Goal: Information Seeking & Learning: Learn about a topic

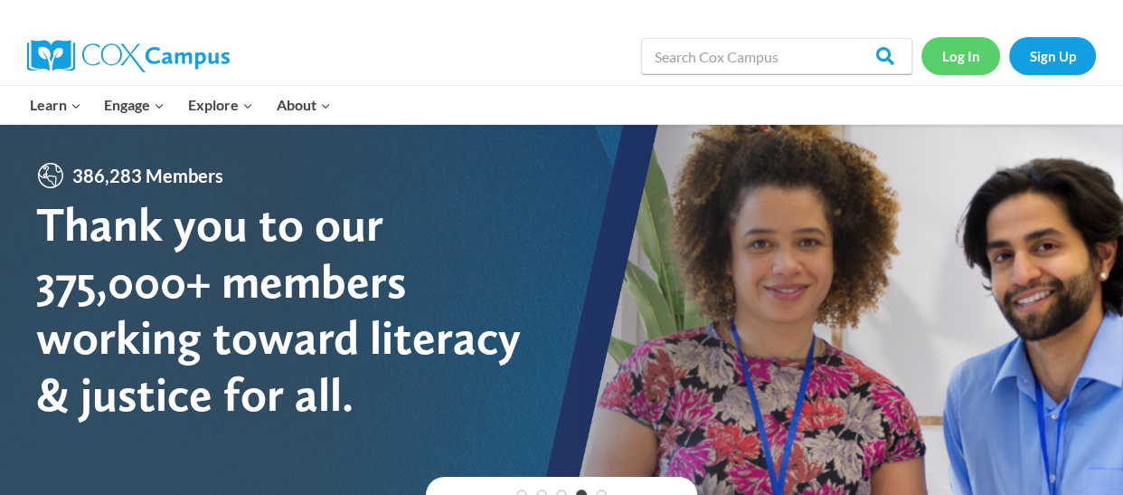
click at [950, 57] on link "Log In" at bounding box center [960, 55] width 79 height 37
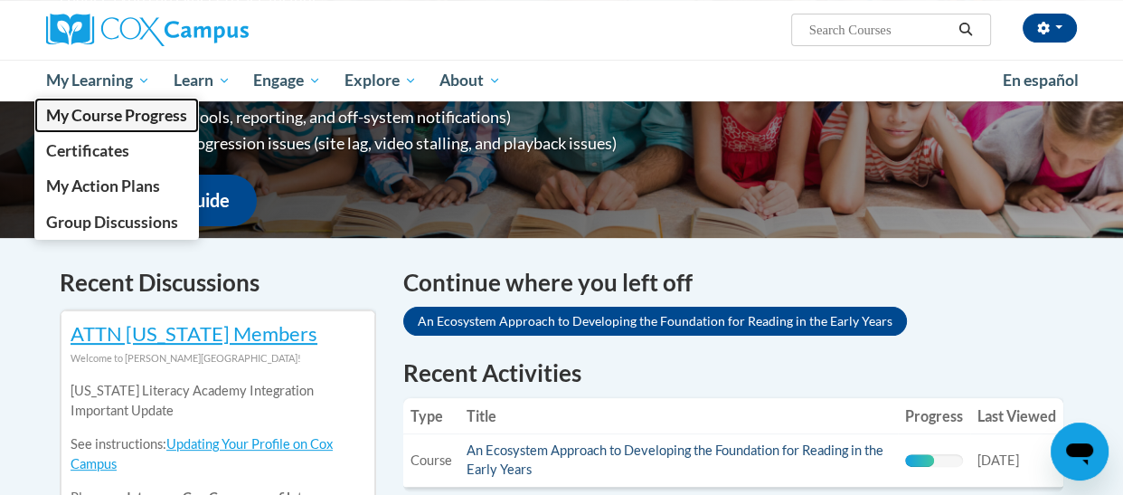
scroll to position [415, 0]
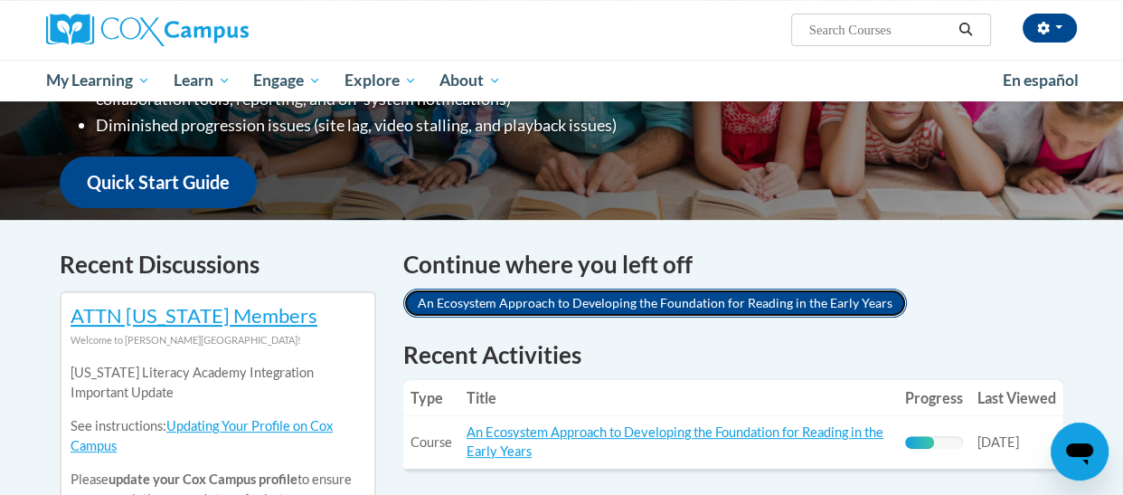
click at [600, 304] on link "An Ecosystem Approach to Developing the Foundation for Reading in the Early Yea…" at bounding box center [655, 302] width 504 height 29
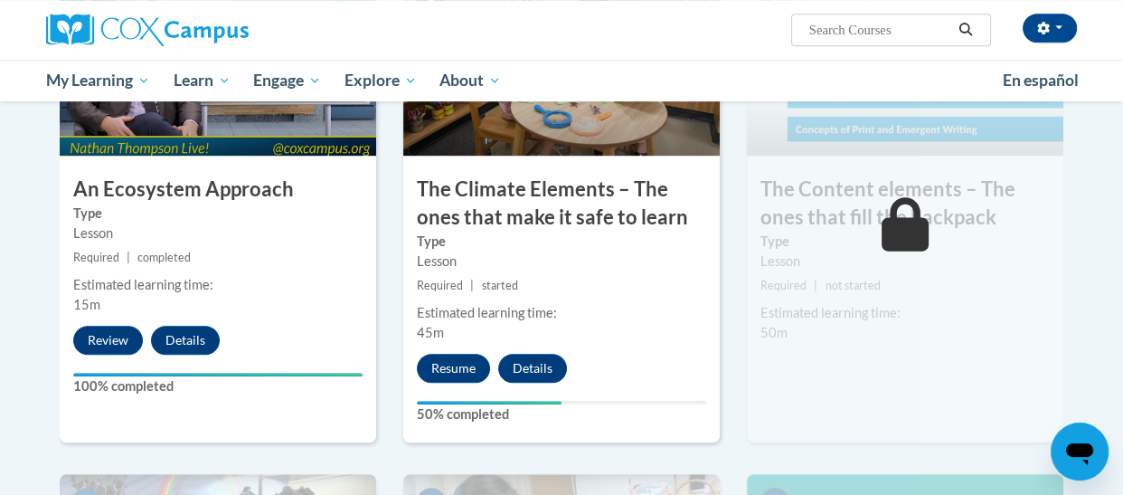
scroll to position [1100, 0]
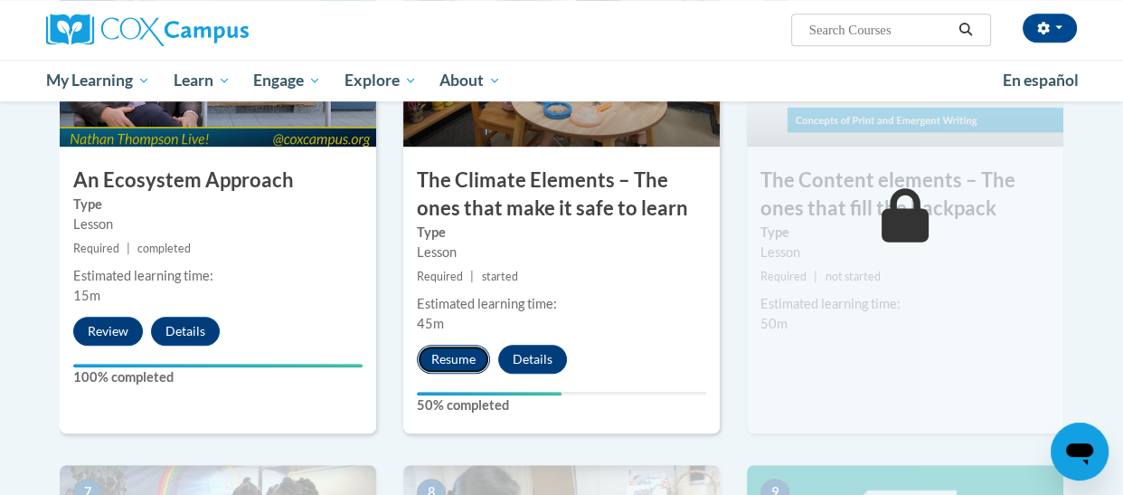
click at [460, 356] on button "Resume" at bounding box center [453, 359] width 73 height 29
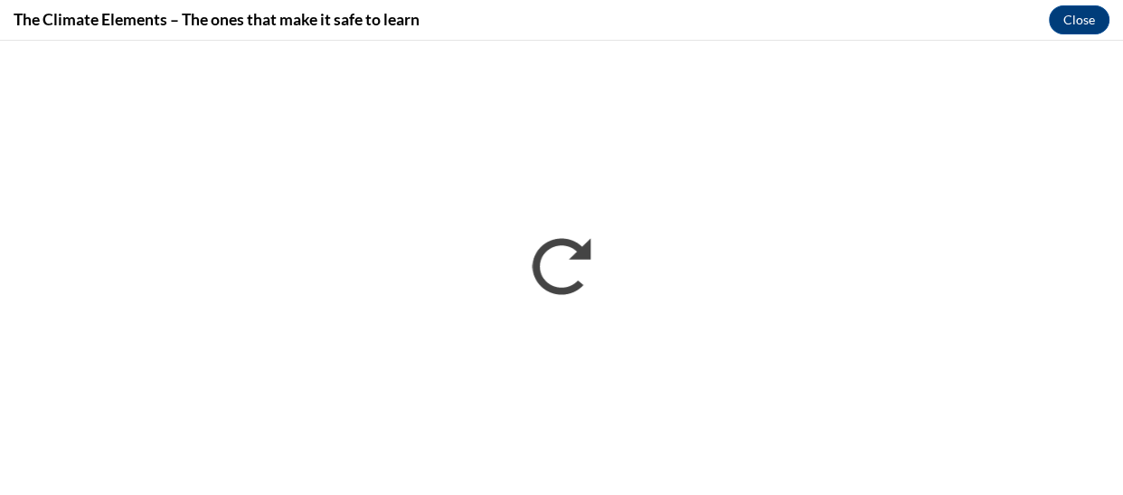
scroll to position [0, 0]
